Goal: Complete application form

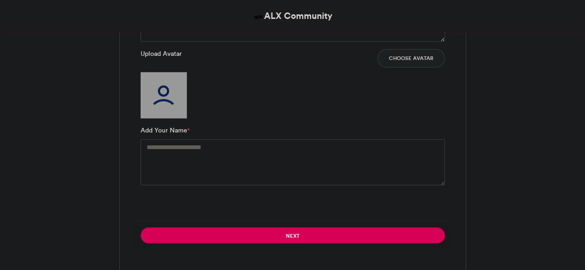
scroll to position [740, 0]
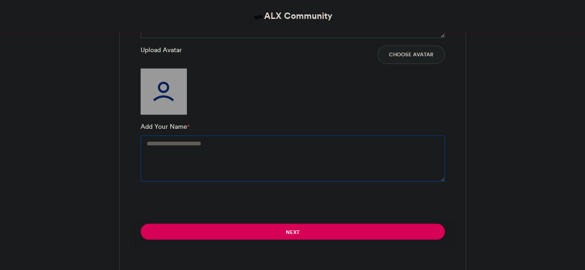
click at [211, 143] on textarea "Add Your Name *" at bounding box center [293, 158] width 304 height 46
type textarea "**********"
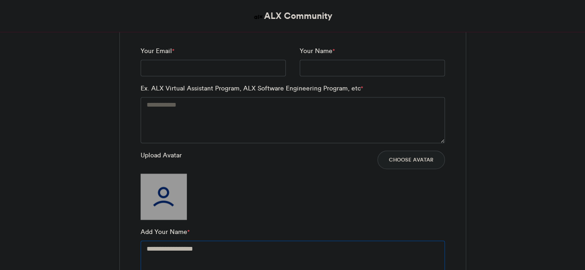
scroll to position [647, 0]
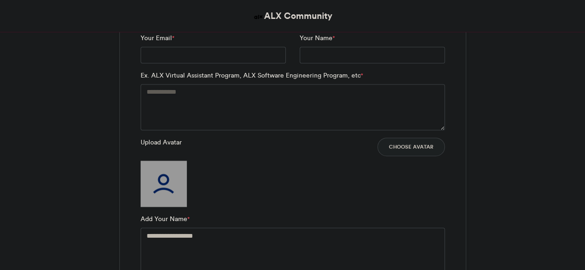
click at [165, 185] on img at bounding box center [164, 184] width 46 height 46
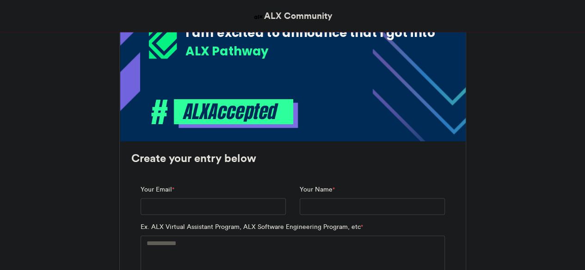
scroll to position [601, 0]
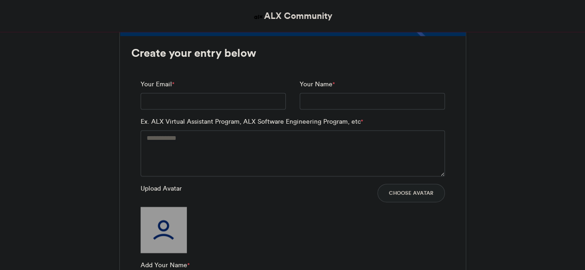
click at [165, 231] on img at bounding box center [164, 230] width 46 height 46
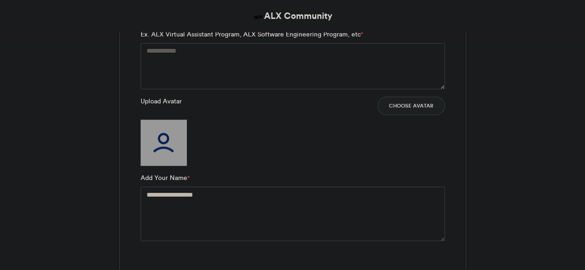
scroll to position [740, 0]
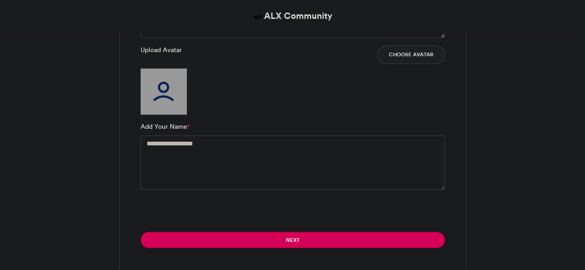
click at [415, 52] on button "Choose Avatar" at bounding box center [411, 54] width 68 height 18
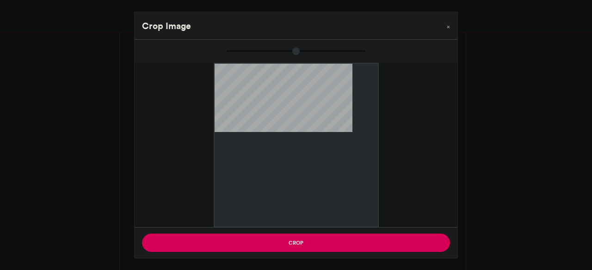
type input "*****"
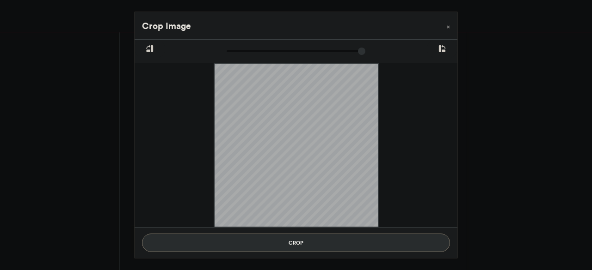
click at [312, 243] on button "Crop" at bounding box center [296, 243] width 308 height 18
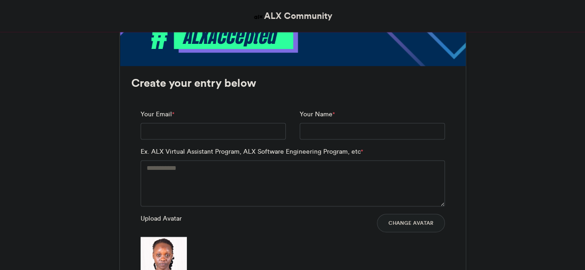
scroll to position [555, 0]
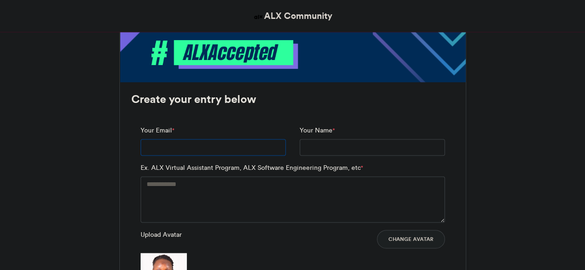
click at [215, 148] on input "Your Email *" at bounding box center [213, 147] width 145 height 17
type input "**********"
click at [207, 190] on textarea "Ex. ALX Virtual Assistant Program, ALX Software Engineering Program, etc *" at bounding box center [293, 200] width 304 height 46
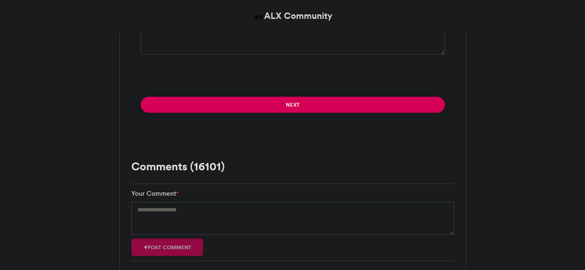
scroll to position [925, 0]
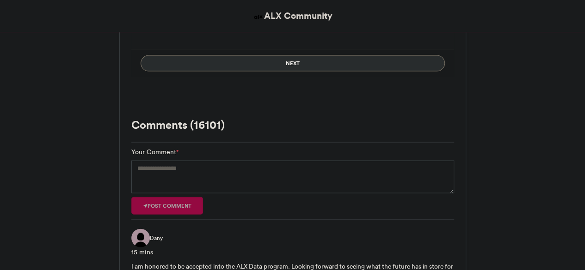
type textarea "**********"
click at [274, 58] on button "Next" at bounding box center [293, 63] width 304 height 16
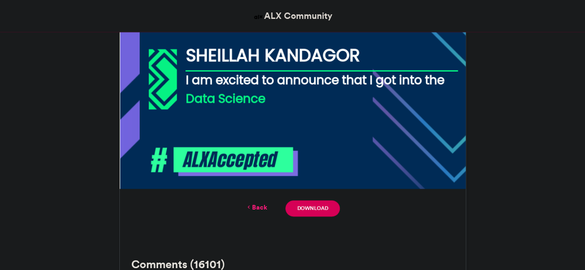
scroll to position [462, 0]
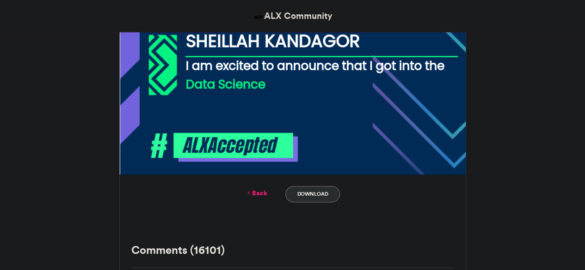
click at [306, 197] on link "Download" at bounding box center [312, 194] width 54 height 16
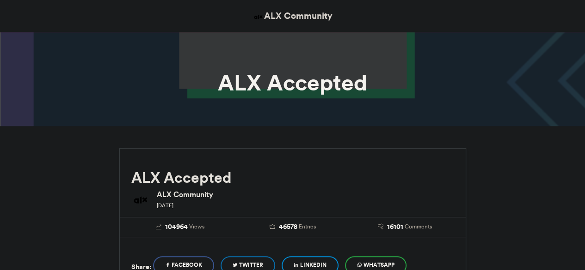
scroll to position [231, 0]
